Goal: Information Seeking & Learning: Learn about a topic

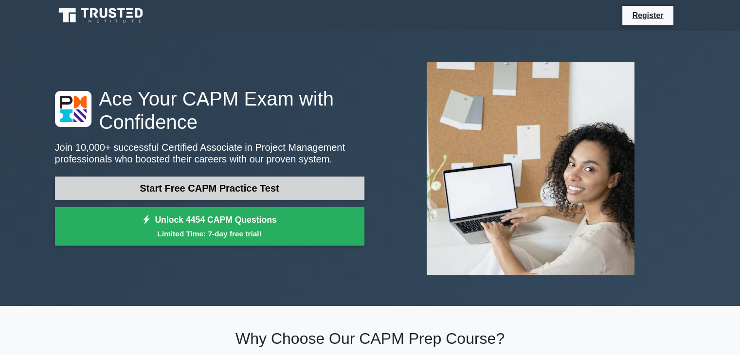
click at [205, 186] on link "Start Free CAPM Practice Test" at bounding box center [209, 188] width 309 height 23
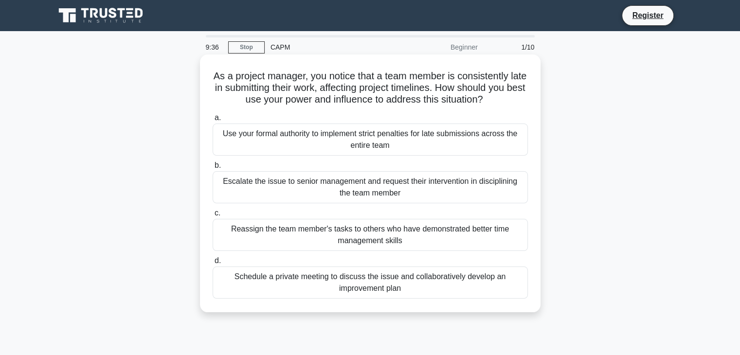
click at [275, 283] on div "Schedule a private meeting to discuss the issue and collaboratively develop an …" at bounding box center [370, 283] width 315 height 32
click at [213, 264] on input "d. Schedule a private meeting to discuss the issue and collaboratively develop …" at bounding box center [213, 261] width 0 height 6
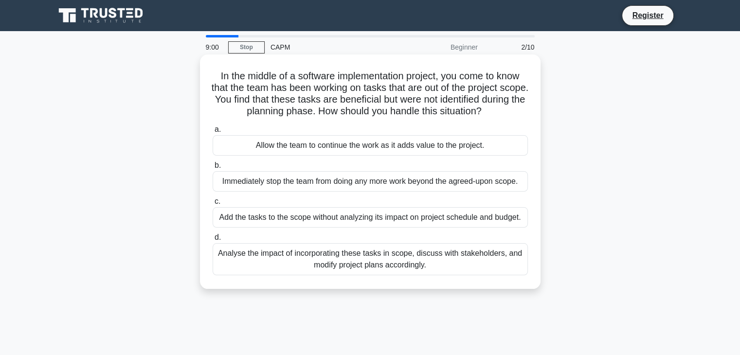
click at [290, 267] on div "Analyse the impact of incorporating these tasks in scope, discuss with stakehol…" at bounding box center [370, 259] width 315 height 32
click at [213, 241] on input "d. Analyse the impact of incorporating these tasks in scope, discuss with stake…" at bounding box center [213, 238] width 0 height 6
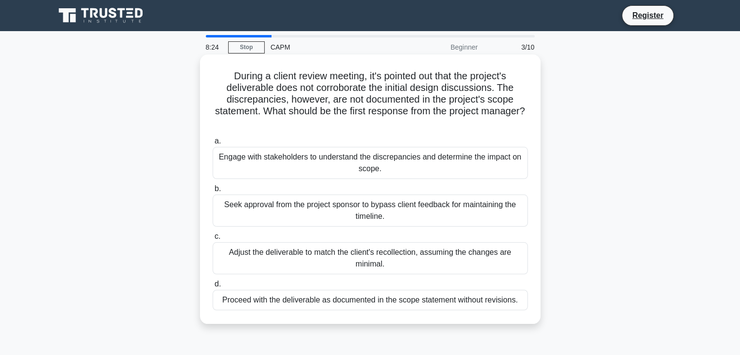
click at [477, 162] on div "Engage with stakeholders to understand the discrepancies and determine the impa…" at bounding box center [370, 163] width 315 height 32
click at [213, 145] on input "a. Engage with stakeholders to understand the discrepancies and determine the i…" at bounding box center [213, 141] width 0 height 6
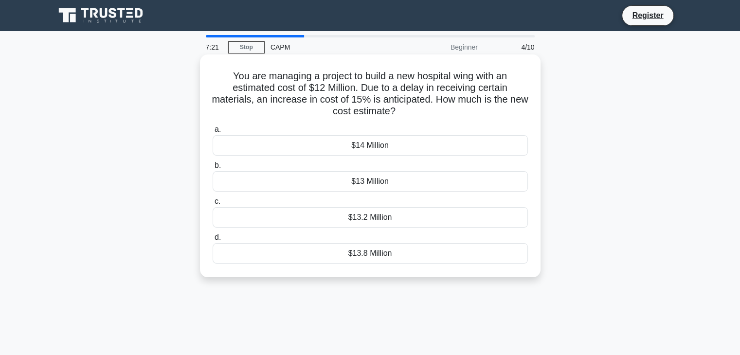
click at [431, 261] on div "$13.8 Million" at bounding box center [370, 253] width 315 height 20
click at [213, 241] on input "d. $13.8 Million" at bounding box center [213, 238] width 0 height 6
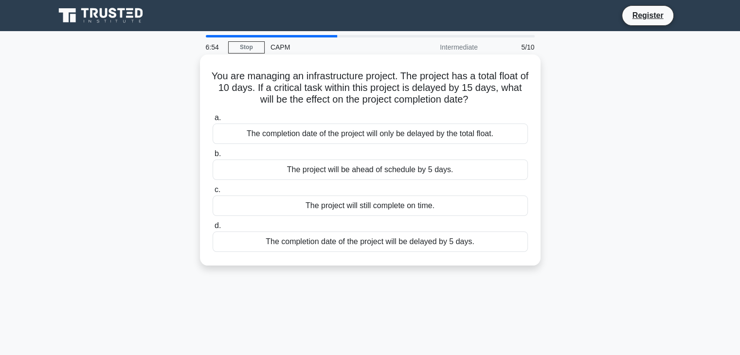
click at [374, 242] on div "The completion date of the project will be delayed by 5 days." at bounding box center [370, 242] width 315 height 20
click at [213, 229] on input "d. The completion date of the project will be delayed by 5 days." at bounding box center [213, 226] width 0 height 6
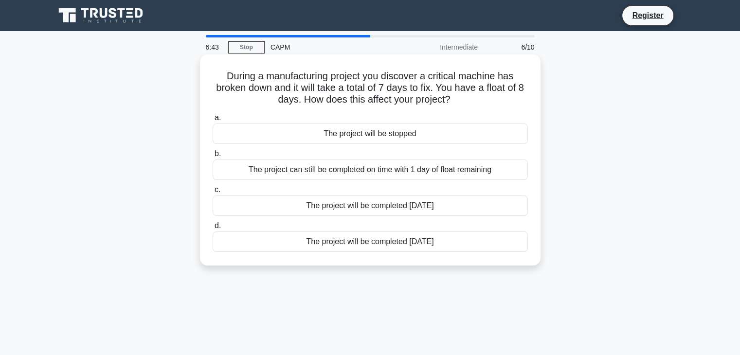
click at [409, 247] on div "The project will be completed 7 days later" at bounding box center [370, 242] width 315 height 20
click at [213, 229] on input "d. The project will be completed 7 days later" at bounding box center [213, 226] width 0 height 6
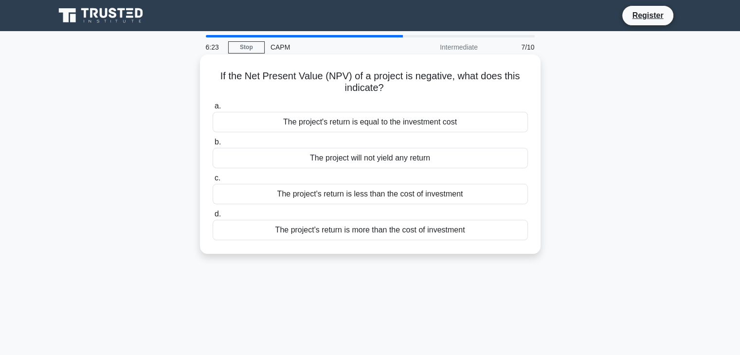
click at [378, 199] on div "The project's return is less than the cost of investment" at bounding box center [370, 194] width 315 height 20
click at [213, 181] on input "c. The project's return is less than the cost of investment" at bounding box center [213, 178] width 0 height 6
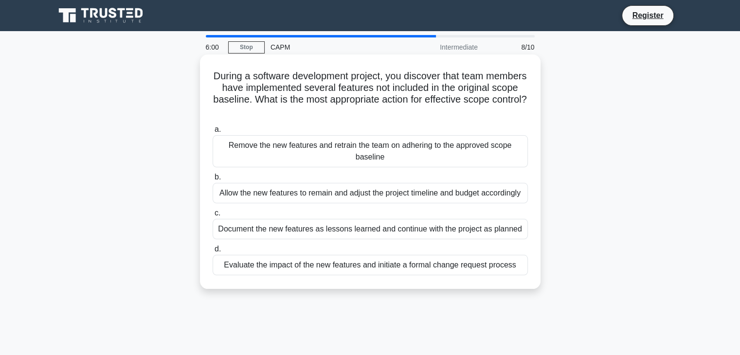
click at [232, 264] on div "Evaluate the impact of the new features and initiate a formal change request pr…" at bounding box center [370, 265] width 315 height 20
click at [213, 253] on input "d. Evaluate the impact of the new features and initiate a formal change request…" at bounding box center [213, 249] width 0 height 6
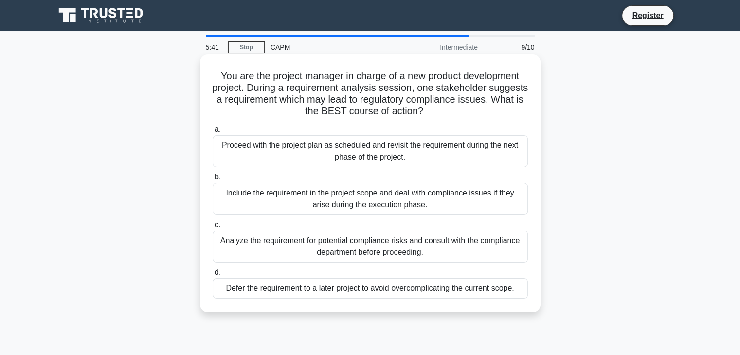
click at [401, 256] on div "Analyze the requirement for potential compliance risks and consult with the com…" at bounding box center [370, 247] width 315 height 32
click at [213, 228] on input "c. Analyze the requirement for potential compliance risks and consult with the …" at bounding box center [213, 225] width 0 height 6
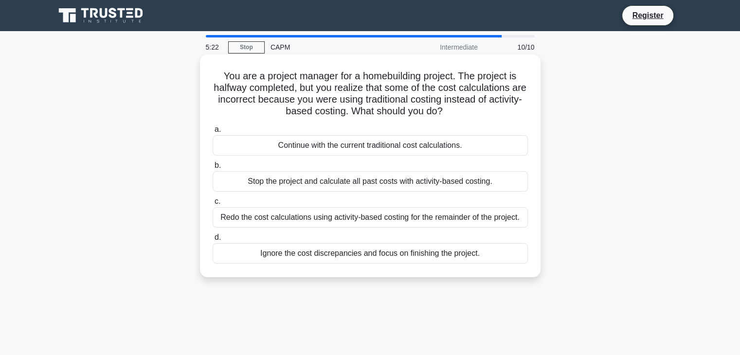
click at [311, 218] on div "Redo the cost calculations using activity-based costing for the remainder of th…" at bounding box center [370, 217] width 315 height 20
click at [213, 205] on input "c. Redo the cost calculations using activity-based costing for the remainder of…" at bounding box center [213, 202] width 0 height 6
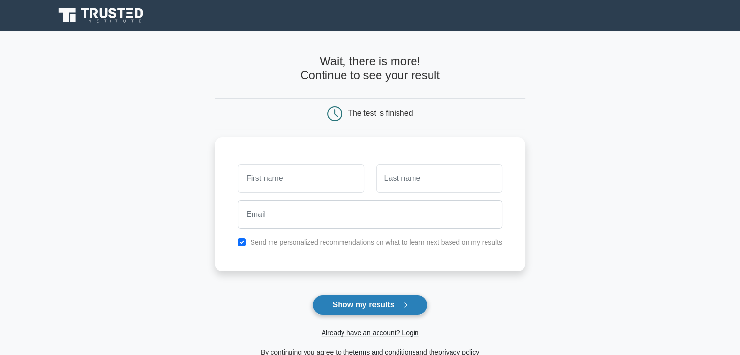
click at [355, 308] on button "Show my results" at bounding box center [369, 305] width 115 height 20
